Goal: Check status

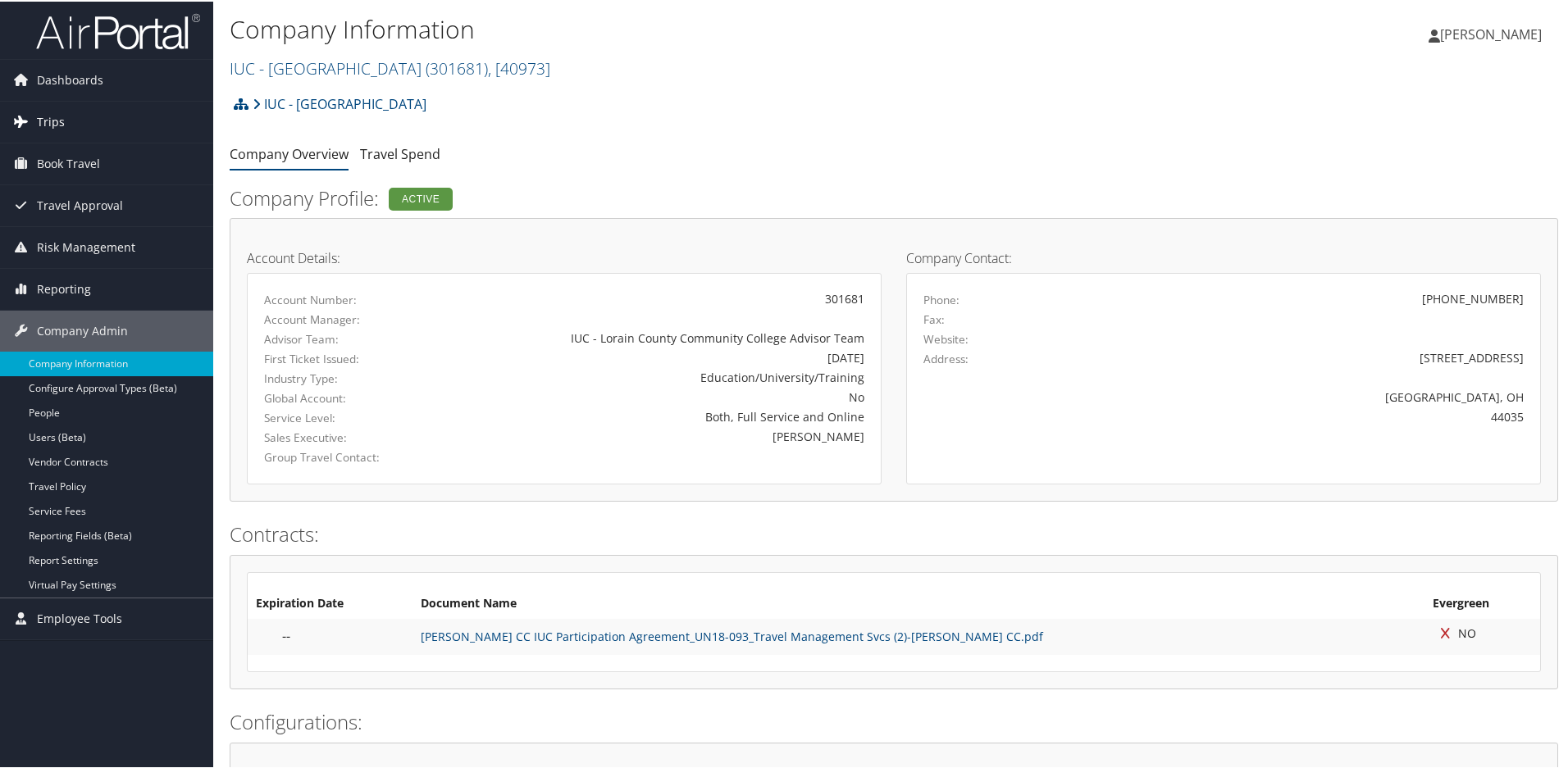
click at [34, 119] on link "Trips" at bounding box center [107, 120] width 213 height 41
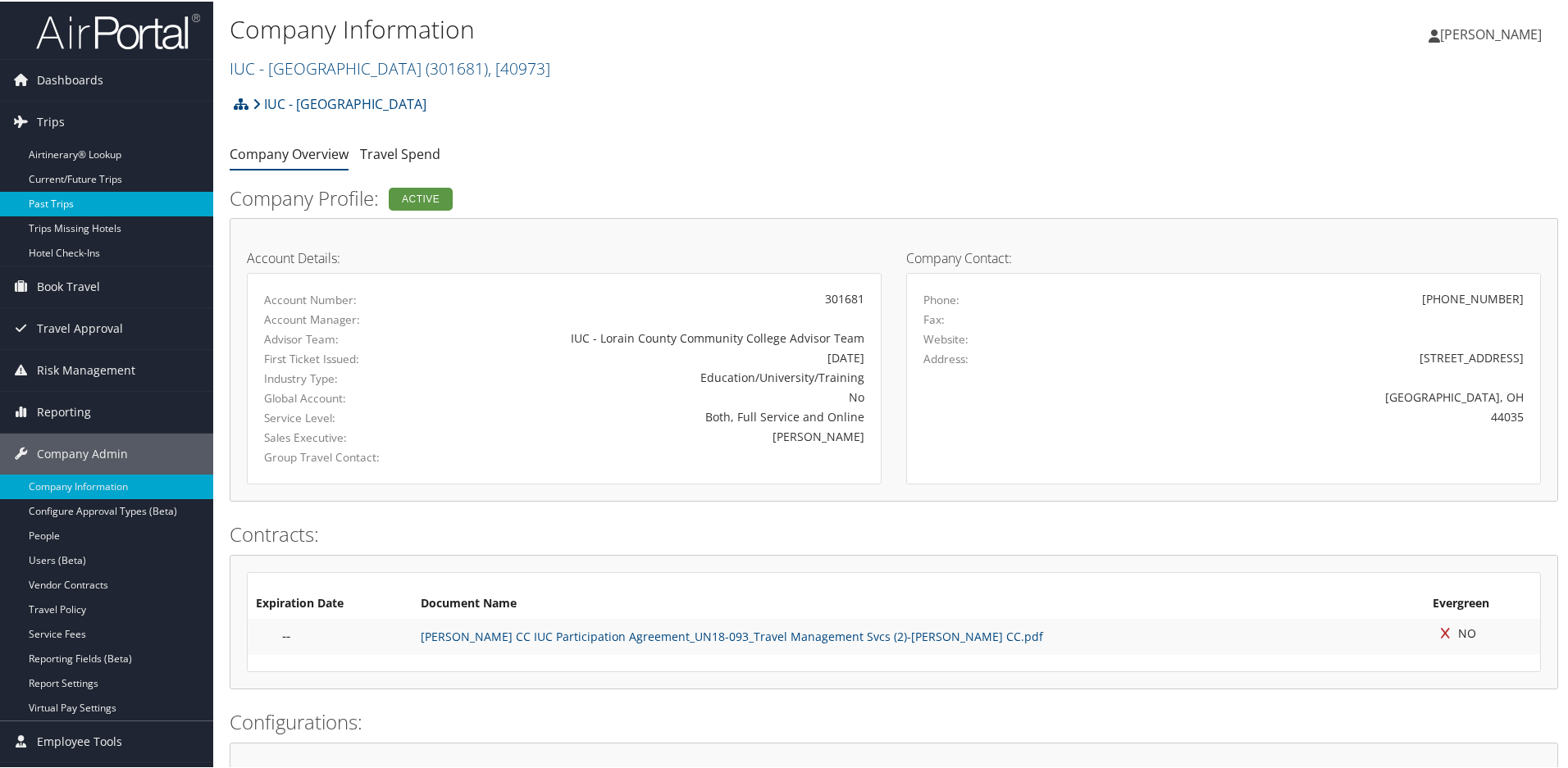
click at [69, 203] on link "Past Trips" at bounding box center [107, 202] width 213 height 24
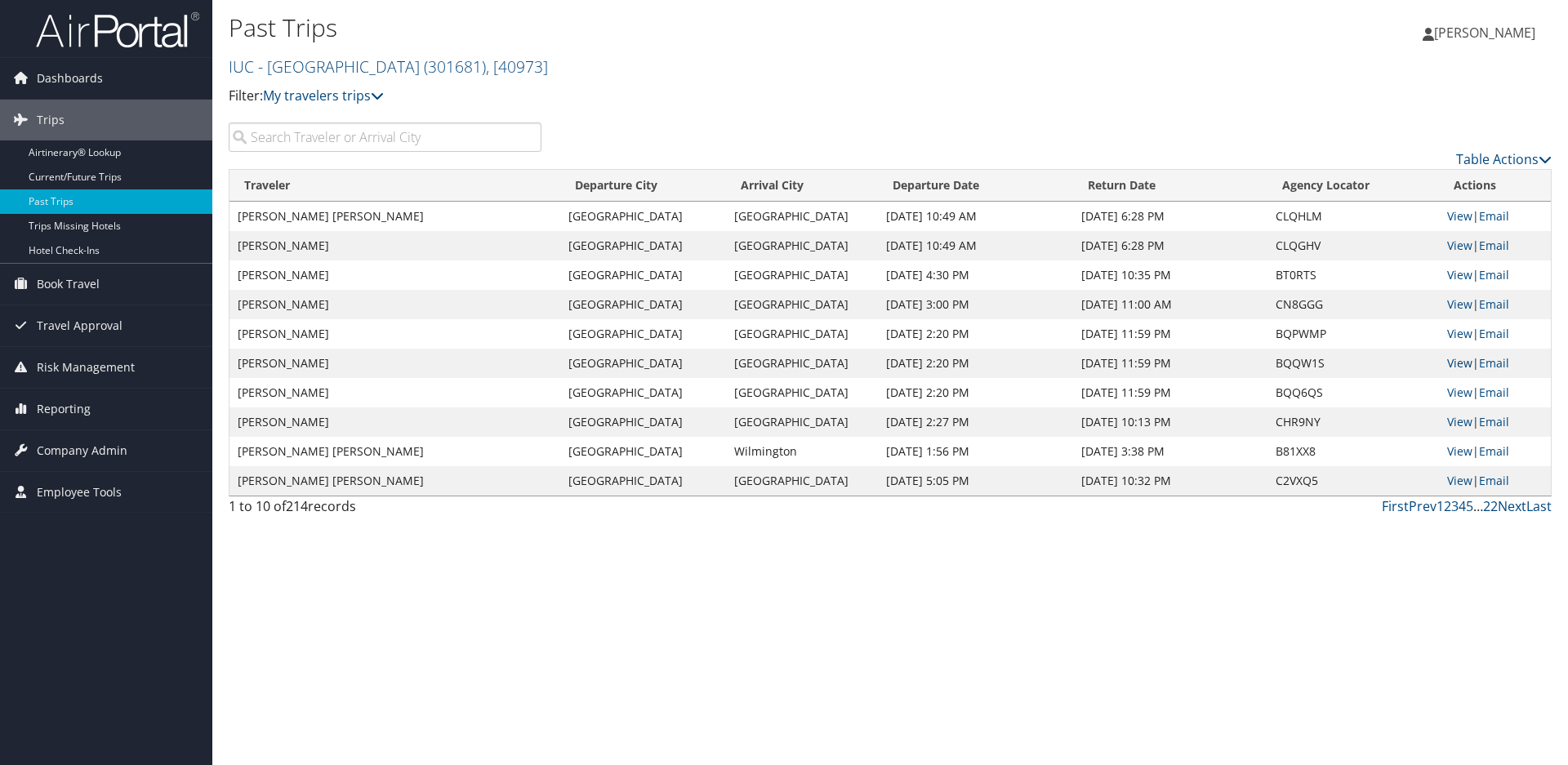
click at [1462, 361] on link "View" at bounding box center [1460, 363] width 25 height 16
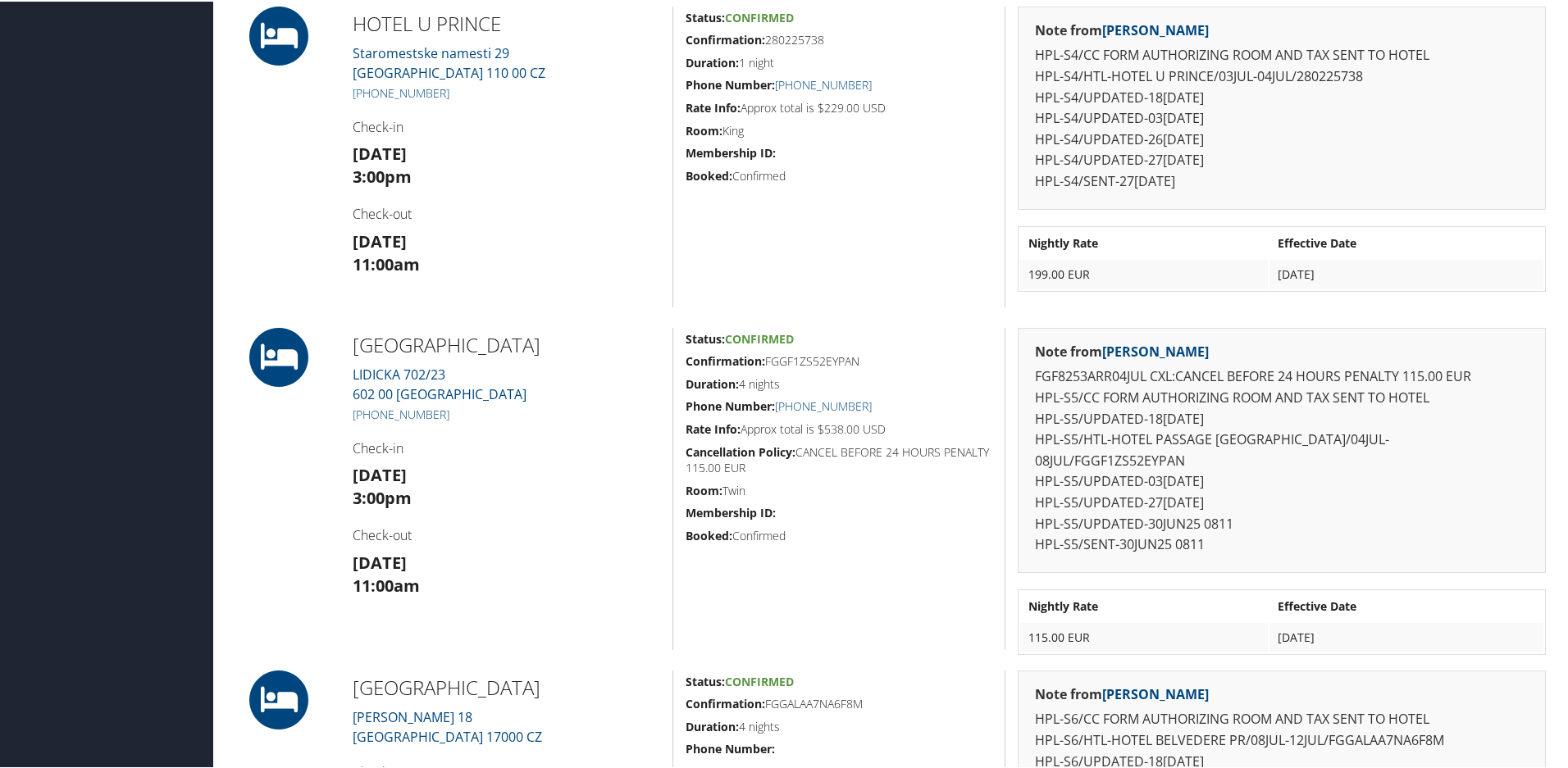
scroll to position [1498, 0]
